Goal: Entertainment & Leisure: Consume media (video, audio)

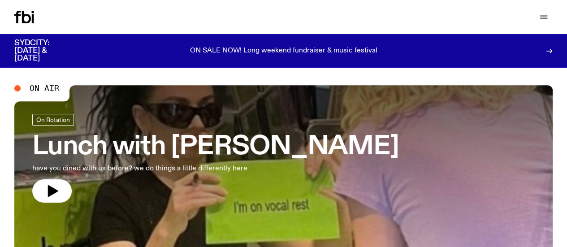
click at [0, 0] on link "Explore" at bounding box center [0, 0] width 0 height 0
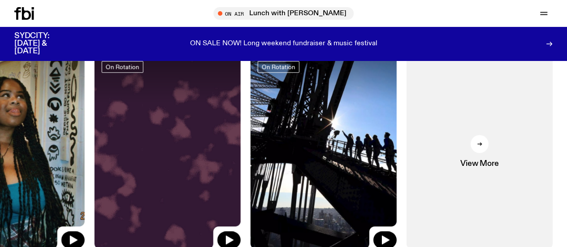
scroll to position [379, 0]
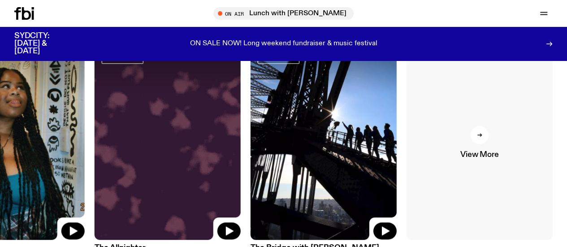
click at [475, 137] on link "View More" at bounding box center [479, 142] width 146 height 195
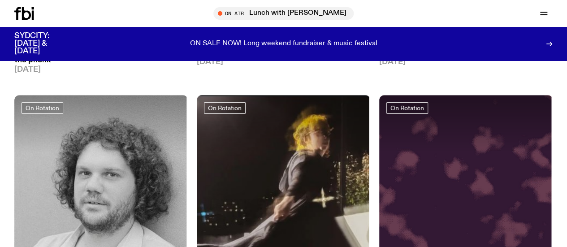
scroll to position [1474, 0]
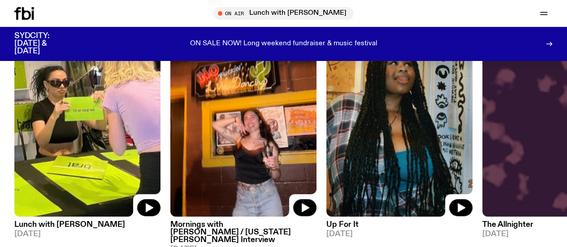
scroll to position [397, 0]
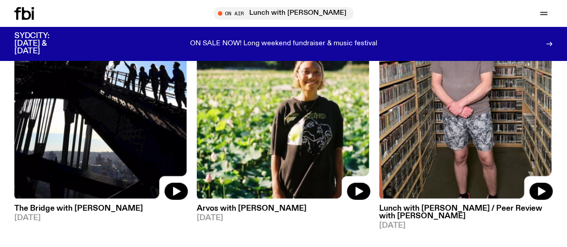
scroll to position [990, 0]
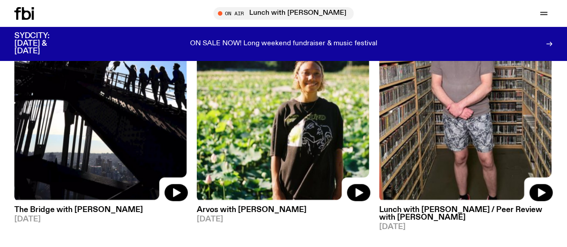
click at [276, 94] on img at bounding box center [283, 85] width 173 height 231
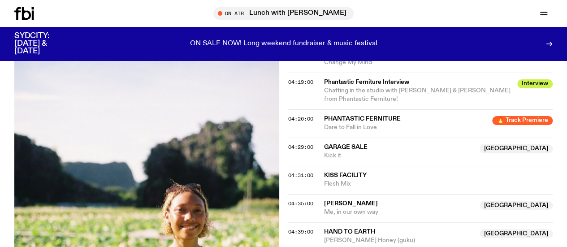
scroll to position [821, 0]
